Goal: Task Accomplishment & Management: Use online tool/utility

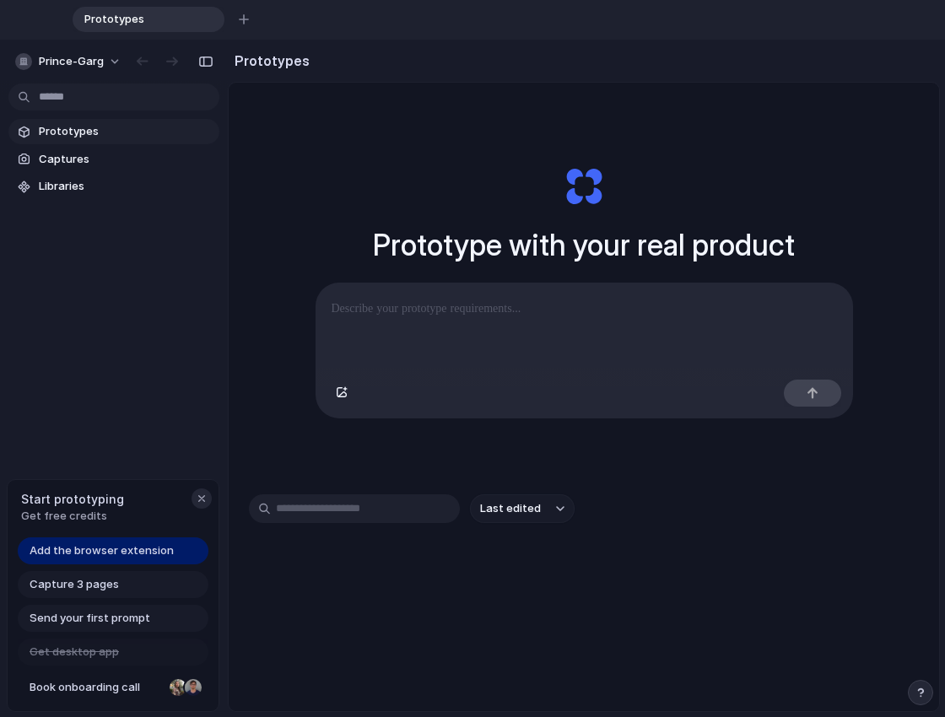
click at [200, 501] on div "button" at bounding box center [202, 499] width 14 height 14
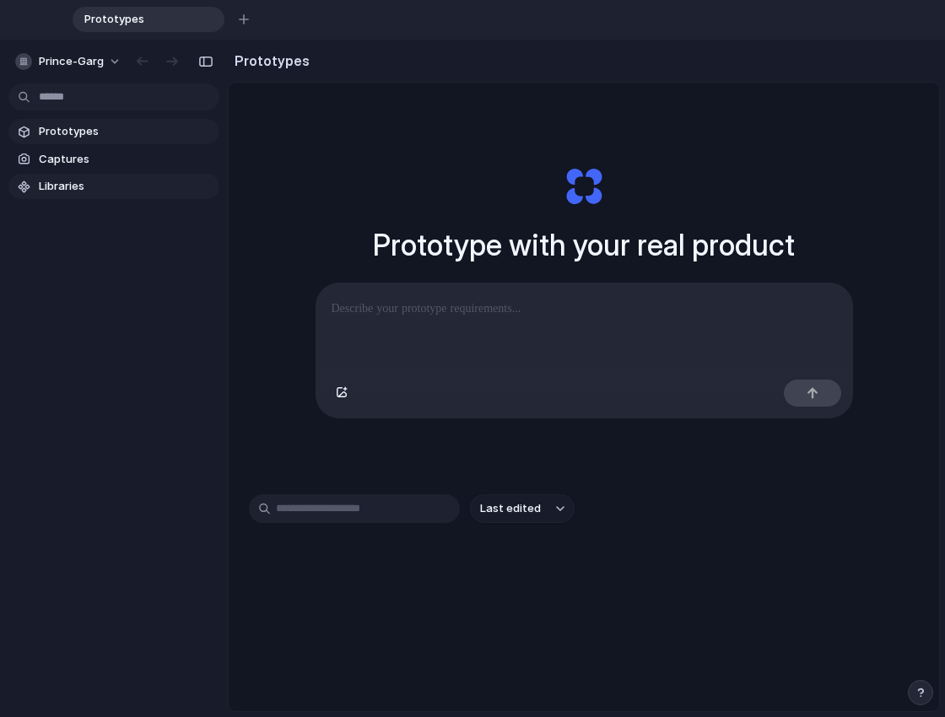
click at [114, 198] on link "Libraries" at bounding box center [113, 186] width 211 height 25
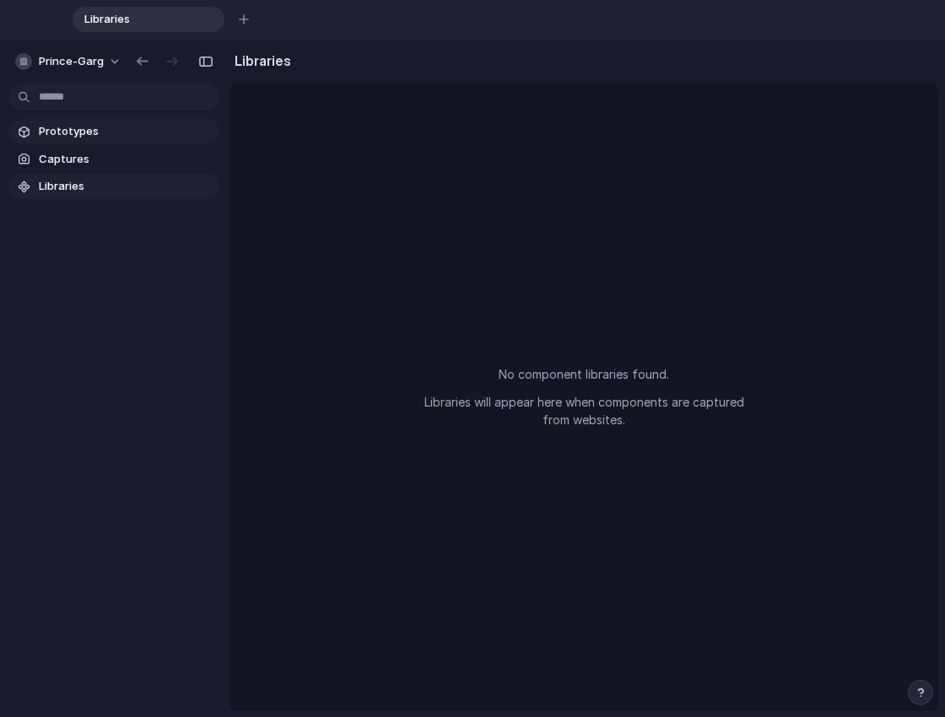
click at [138, 138] on span "Prototypes" at bounding box center [126, 131] width 174 height 17
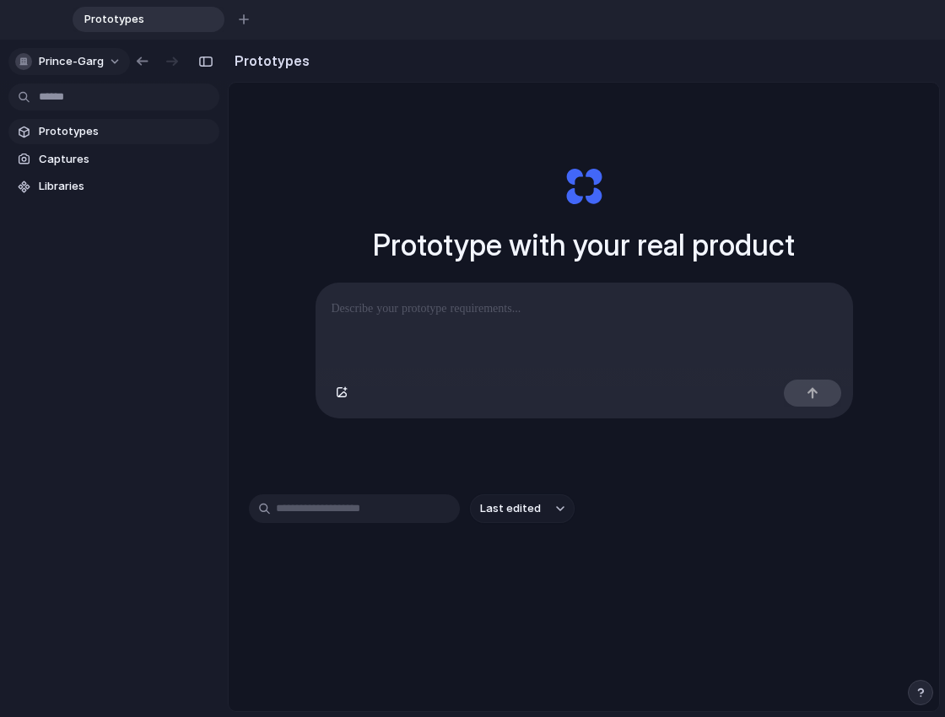
click at [98, 67] on span "prince-garg" at bounding box center [71, 61] width 65 height 17
click at [200, 14] on div "Prototypes" at bounding box center [149, 19] width 152 height 25
click at [245, 20] on div "button" at bounding box center [244, 19] width 10 height 10
click at [365, 19] on div "button" at bounding box center [366, 20] width 12 height 12
click at [90, 172] on section "Prototypes Captures Libraries" at bounding box center [114, 158] width 228 height 84
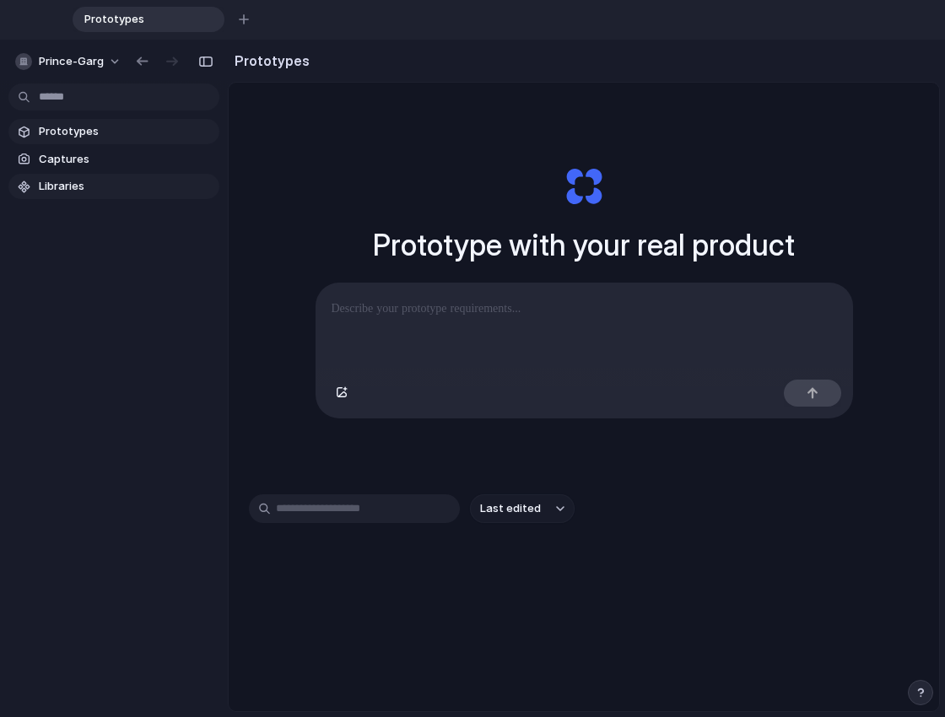
click at [73, 187] on span "Libraries" at bounding box center [126, 186] width 174 height 17
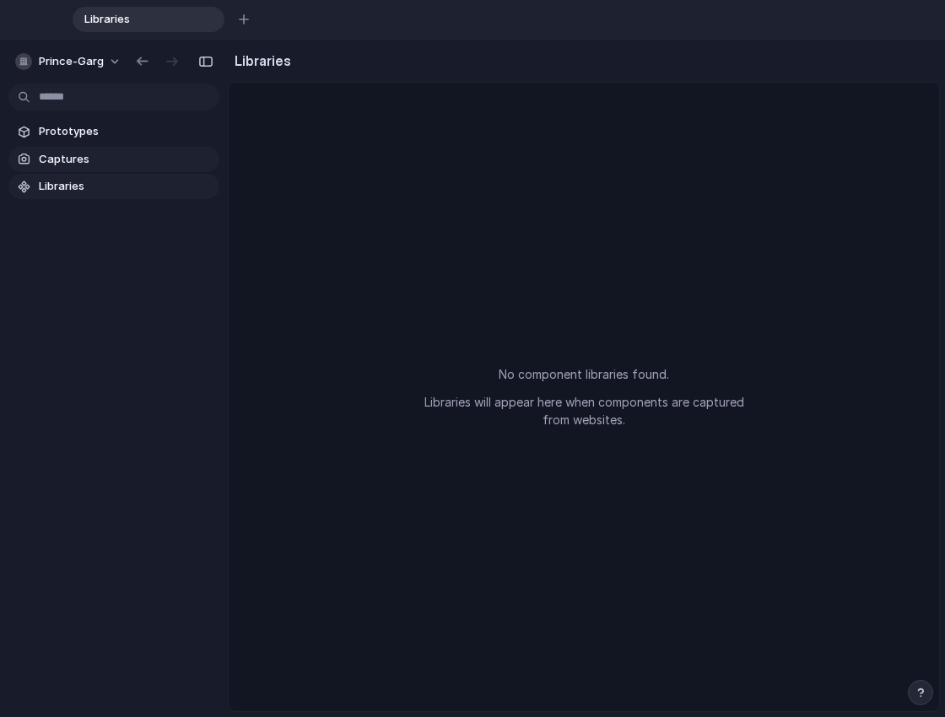
click at [109, 171] on link "Captures" at bounding box center [113, 159] width 211 height 25
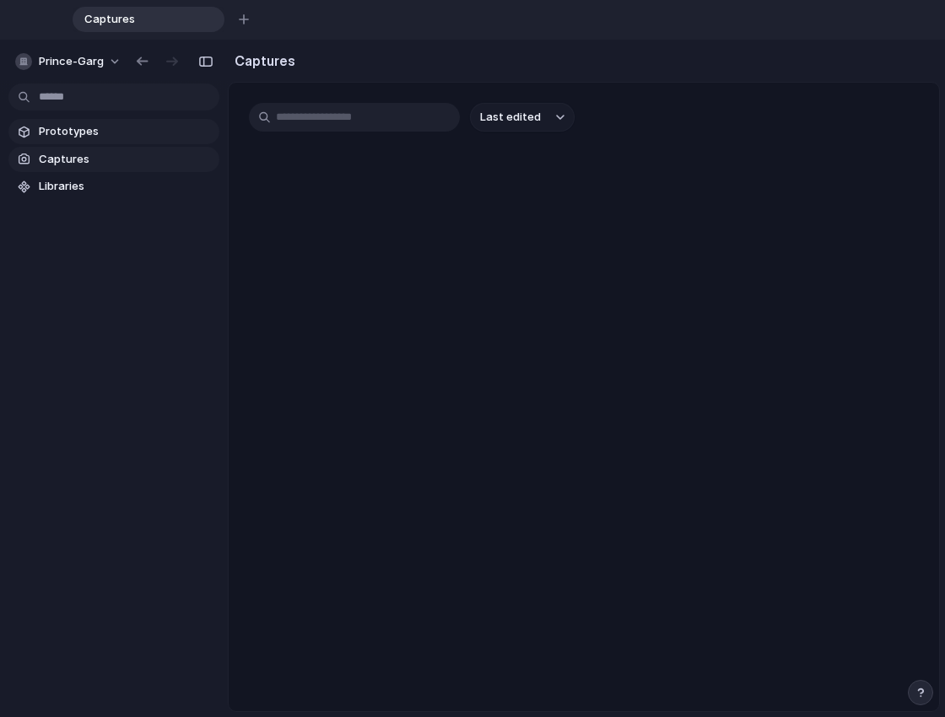
click at [158, 128] on span "Prototypes" at bounding box center [126, 131] width 174 height 17
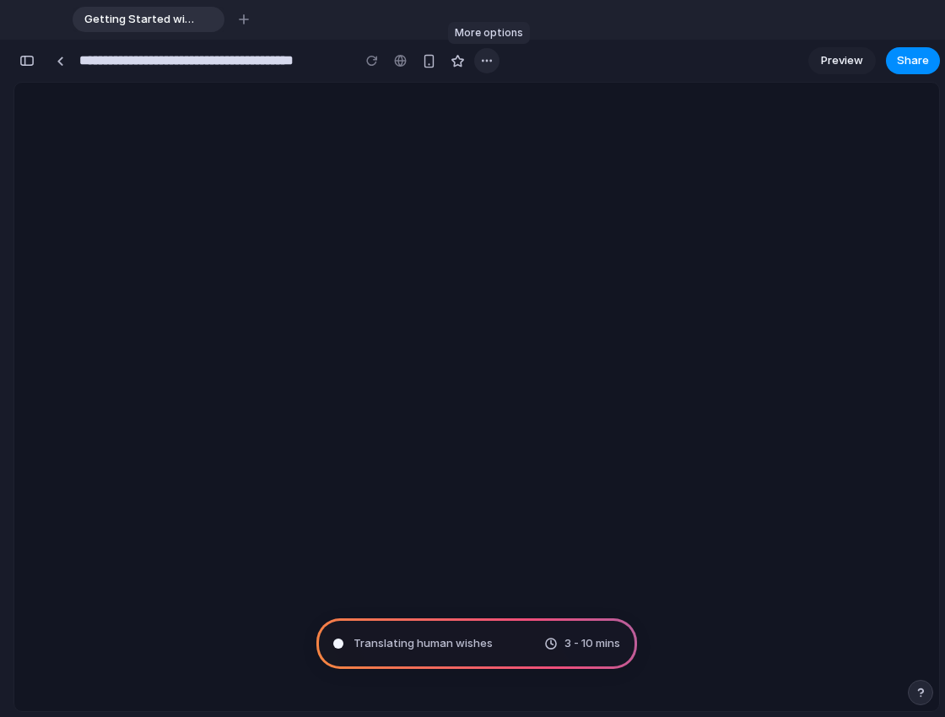
click at [480, 59] on div "button" at bounding box center [487, 61] width 14 height 14
click at [843, 55] on span "Preview" at bounding box center [842, 60] width 42 height 17
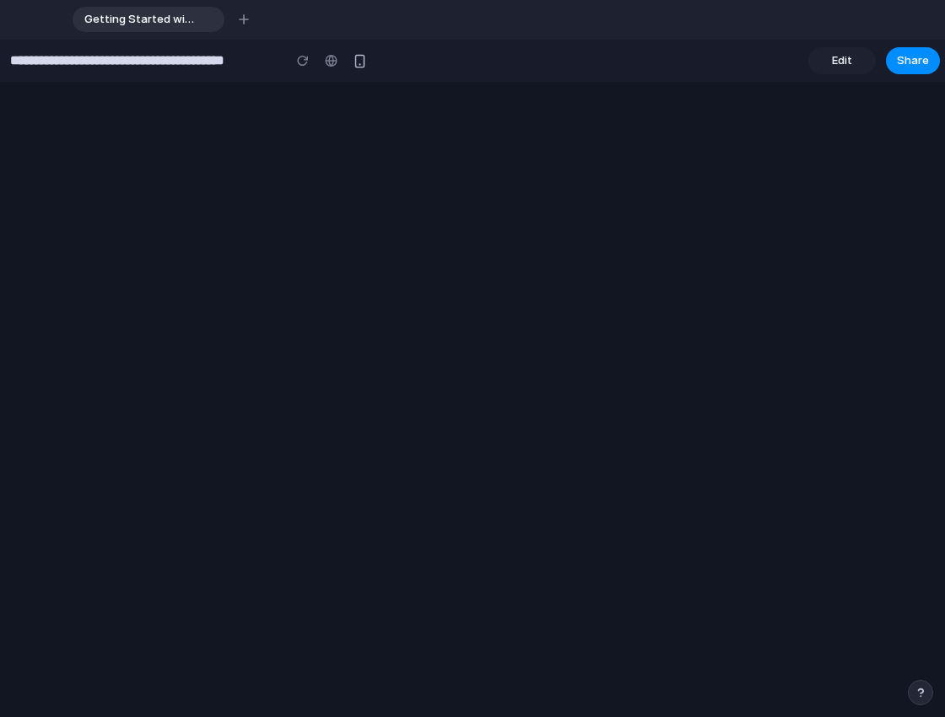
click at [842, 61] on span "Edit" at bounding box center [842, 60] width 20 height 17
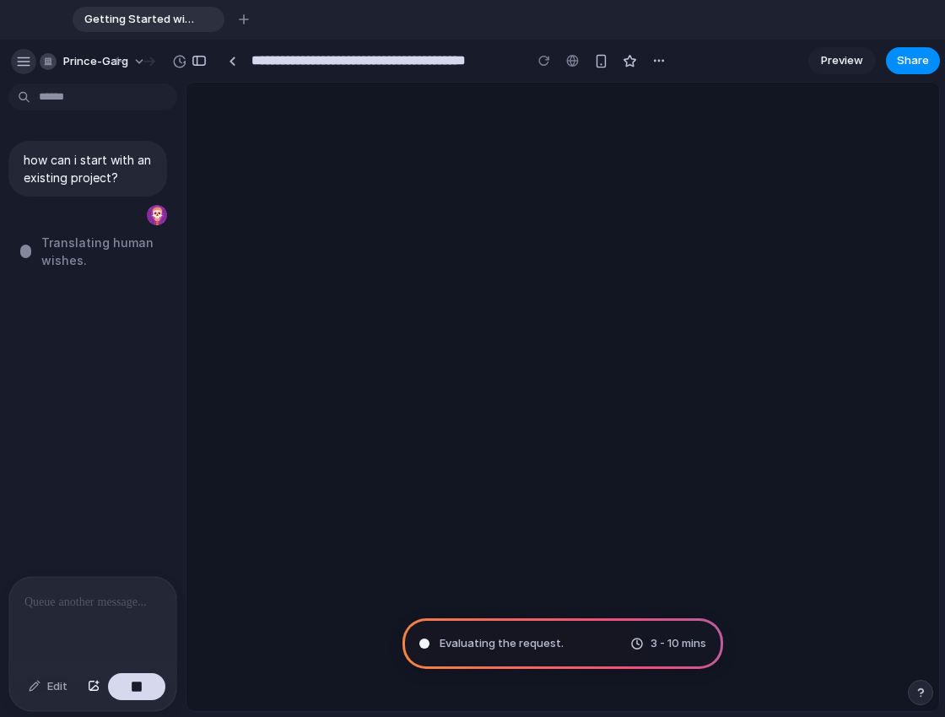
click at [29, 53] on button "button" at bounding box center [23, 61] width 25 height 25
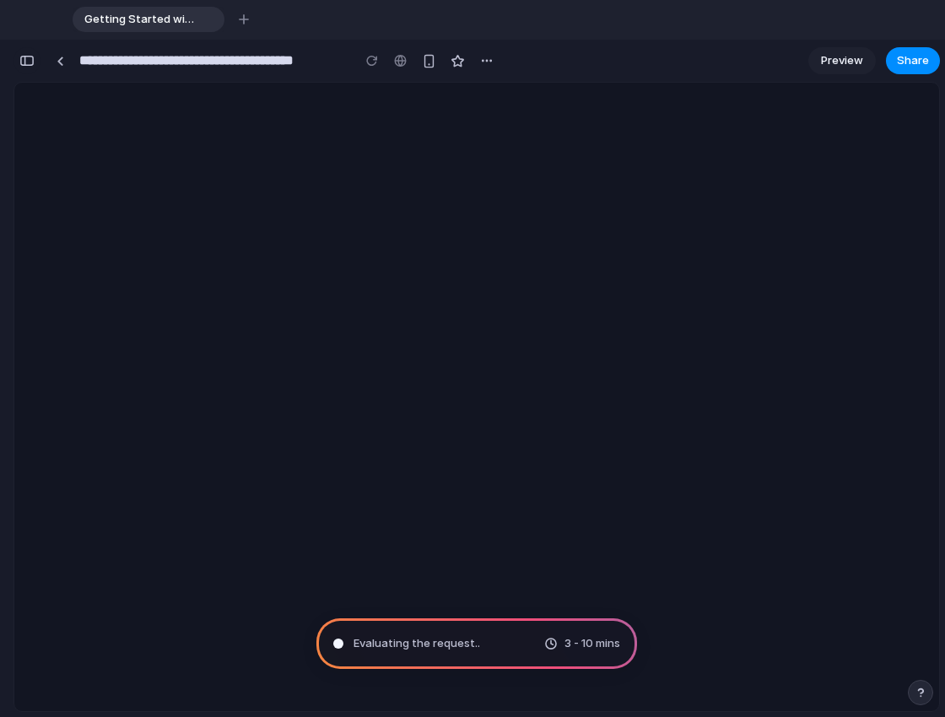
click at [36, 64] on button "button" at bounding box center [27, 60] width 27 height 27
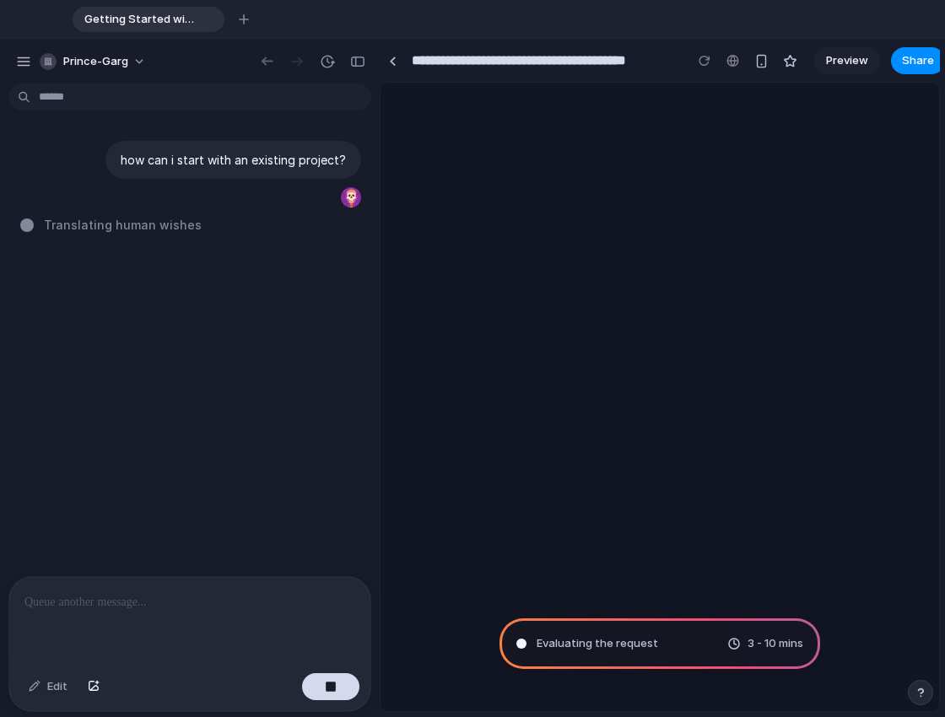
click at [36, 64] on button "prince-garg" at bounding box center [94, 61] width 122 height 27
click at [362, 52] on button "button" at bounding box center [357, 61] width 27 height 27
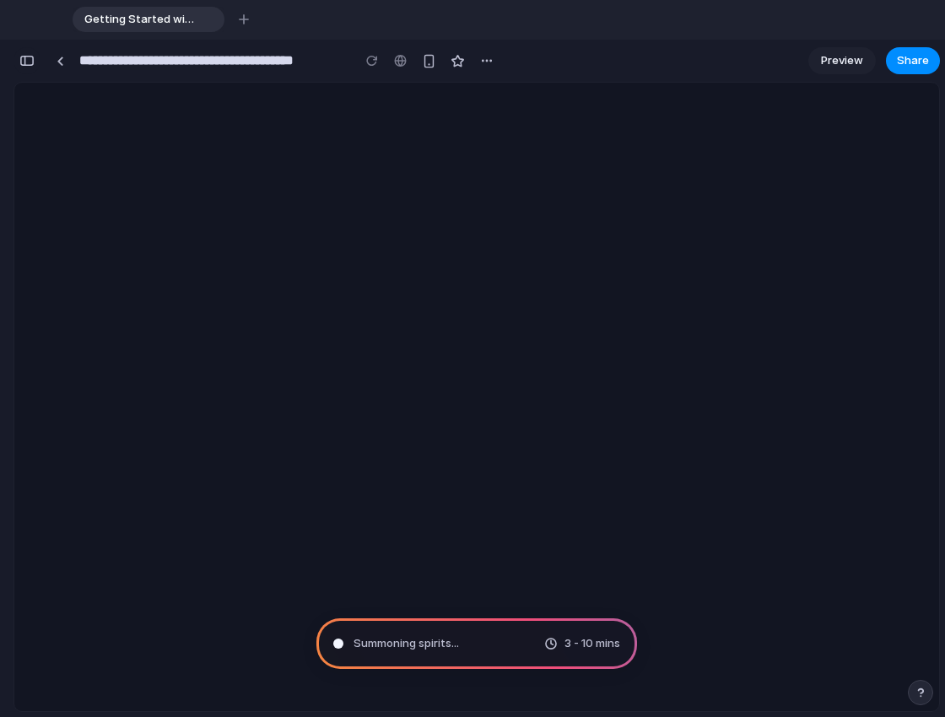
click at [32, 53] on button "button" at bounding box center [27, 60] width 27 height 27
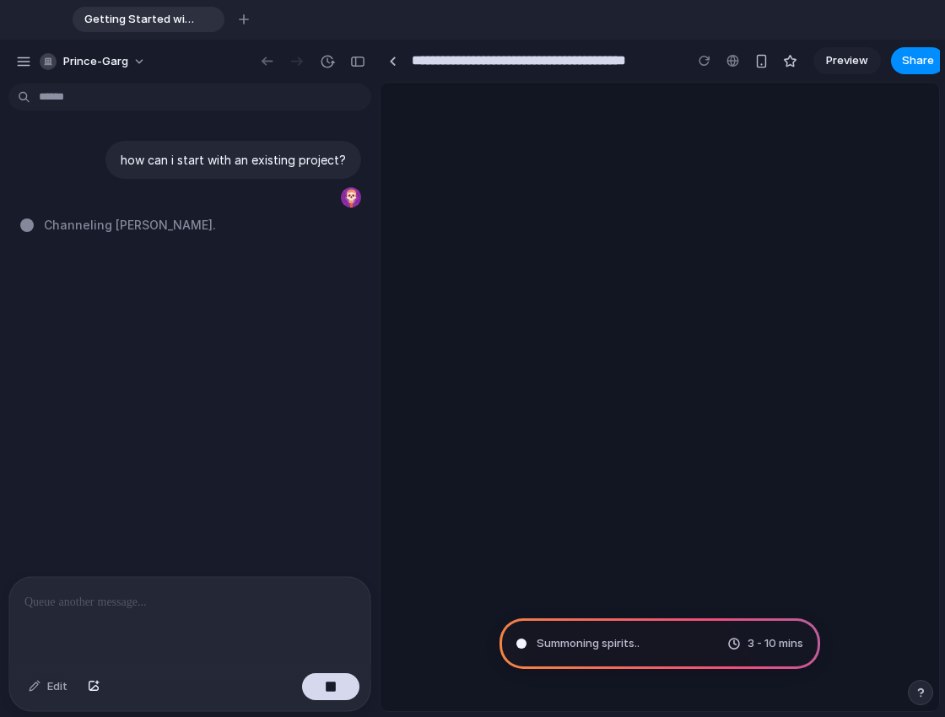
click at [173, 604] on p at bounding box center [189, 602] width 331 height 20
click at [52, 683] on div "Edit" at bounding box center [48, 686] width 56 height 27
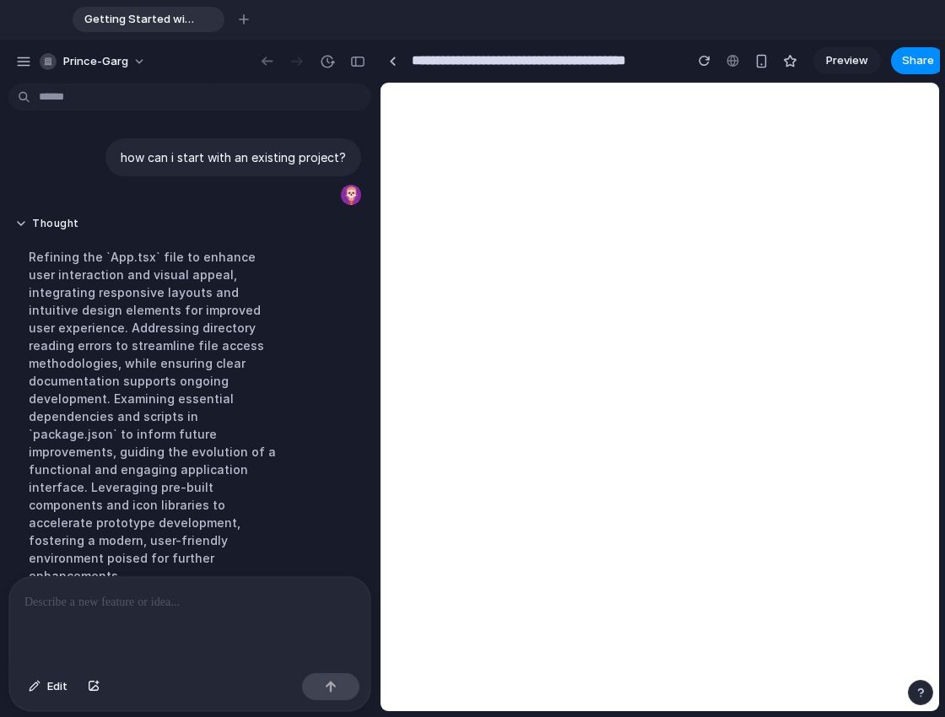
scroll to position [2, 0]
